Goal: Task Accomplishment & Management: Manage account settings

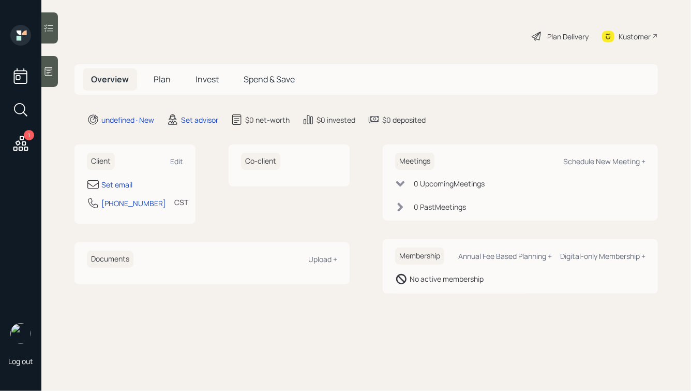
click at [182, 161] on div "Edit" at bounding box center [176, 161] width 13 height 10
select select "America/[GEOGRAPHIC_DATA]"
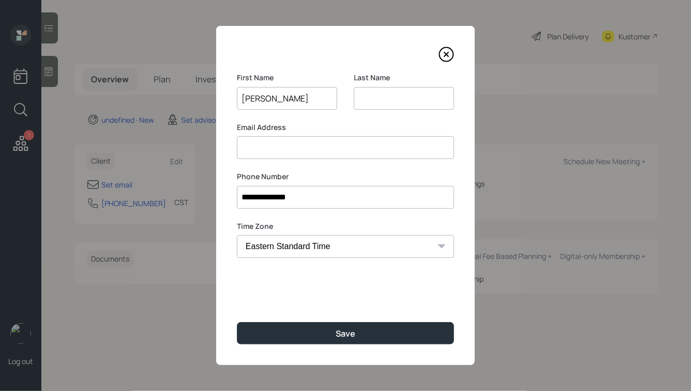
type input "[PERSON_NAME]"
click at [281, 99] on input "[PERSON_NAME]" at bounding box center [287, 98] width 100 height 23
type input "[PERSON_NAME]"
click at [237, 322] on button "Save" at bounding box center [345, 333] width 217 height 22
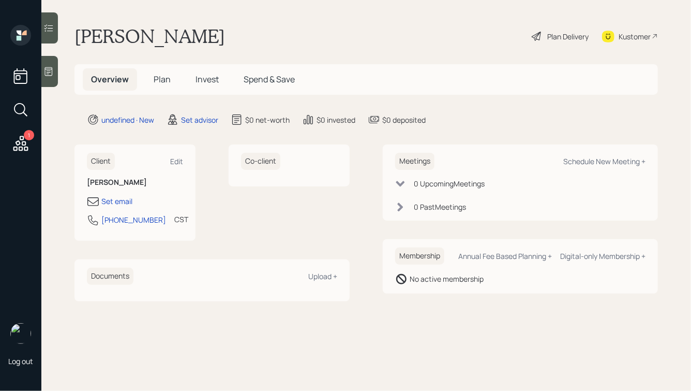
click at [52, 68] on icon at bounding box center [48, 71] width 10 height 10
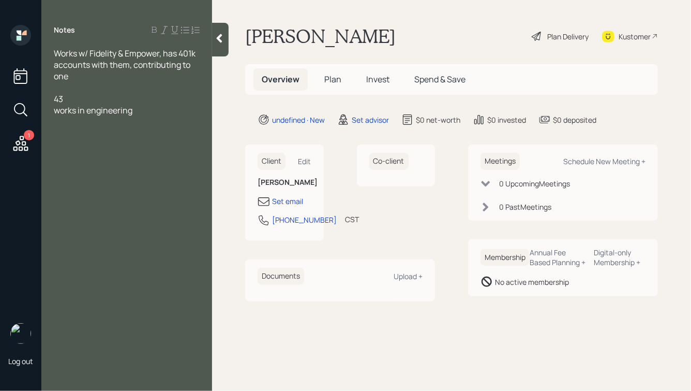
click at [219, 43] on div at bounding box center [220, 40] width 17 height 34
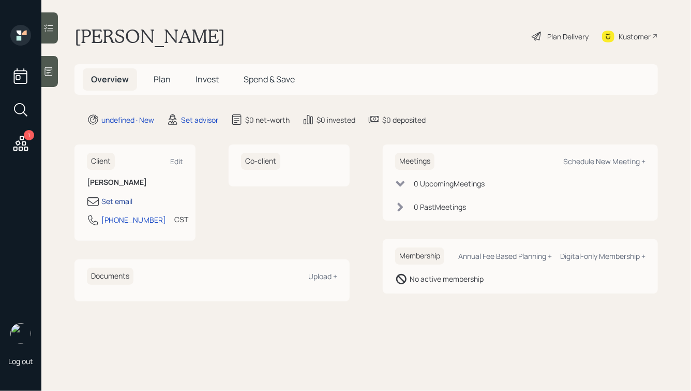
click at [123, 197] on div "Set email" at bounding box center [116, 201] width 31 height 11
select select "America/[GEOGRAPHIC_DATA]"
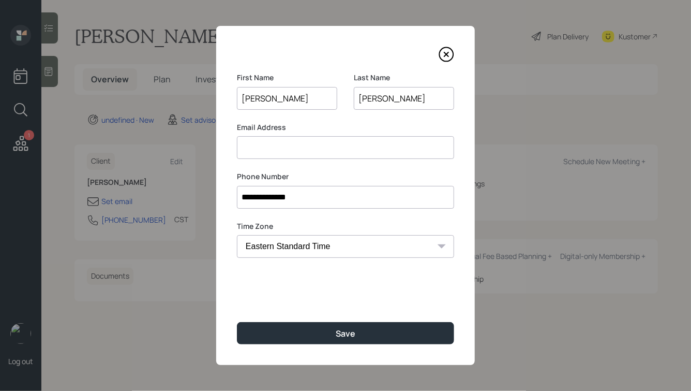
click at [314, 153] on input at bounding box center [345, 147] width 217 height 23
type input "[PERSON_NAME][EMAIL_ADDRESS][PERSON_NAME][DOMAIN_NAME]"
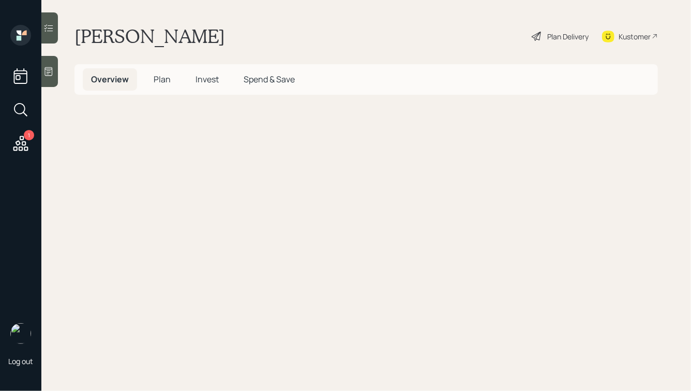
select select "America/[GEOGRAPHIC_DATA]"
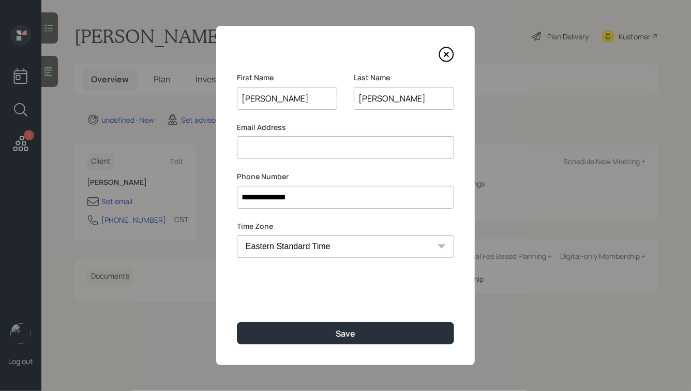
click at [328, 150] on input at bounding box center [345, 147] width 217 height 23
type input "[PERSON_NAME][EMAIL_ADDRESS][PERSON_NAME][DOMAIN_NAME]"
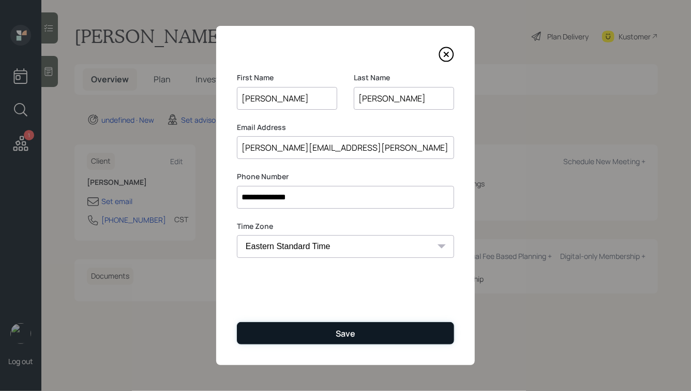
click at [353, 330] on div "Save" at bounding box center [346, 333] width 20 height 11
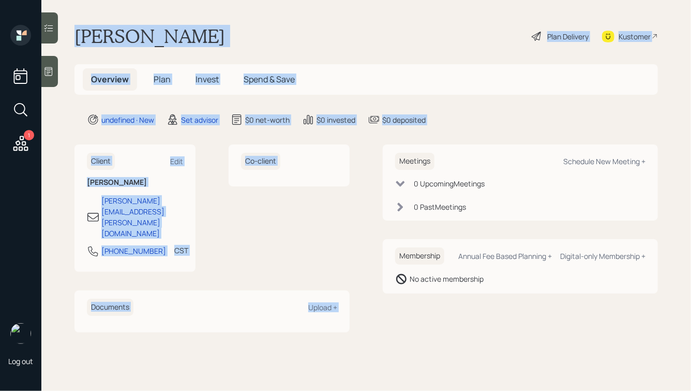
drag, startPoint x: 458, startPoint y: 128, endPoint x: 202, endPoint y: -6, distance: 288.4
click at [202, 0] on html "1 Log out Marcell Donaldson Plan Delivery Kustomer Overview Plan Invest Spend &…" at bounding box center [345, 195] width 691 height 391
click at [181, 29] on h1 "[PERSON_NAME]" at bounding box center [150, 36] width 151 height 23
